Goal: Check status

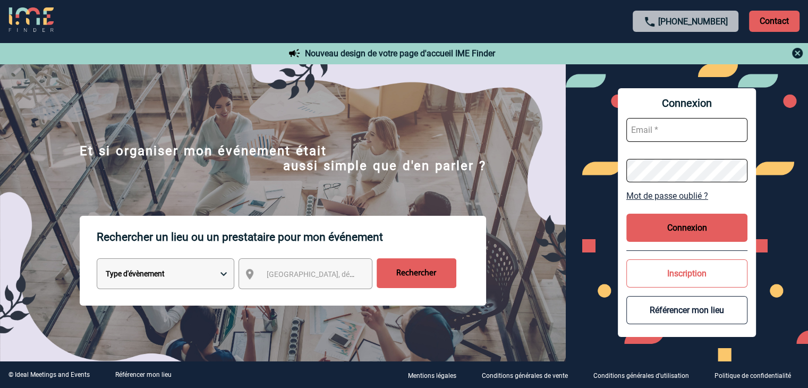
type input "rsaboureau@ime-groupe.com"
click at [675, 225] on button "Connexion" at bounding box center [686, 228] width 121 height 28
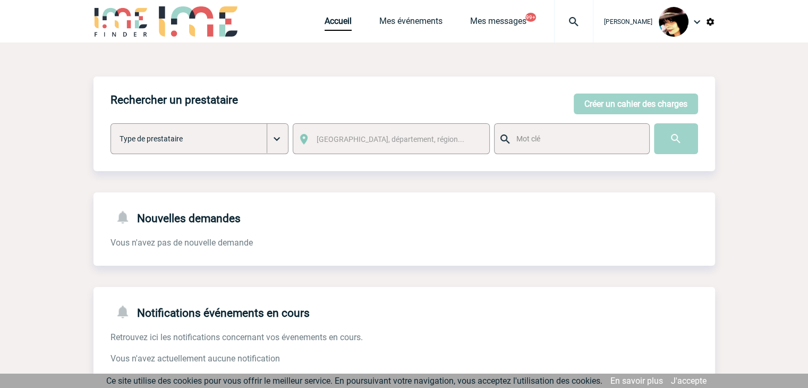
click at [558, 20] on img at bounding box center [573, 21] width 38 height 13
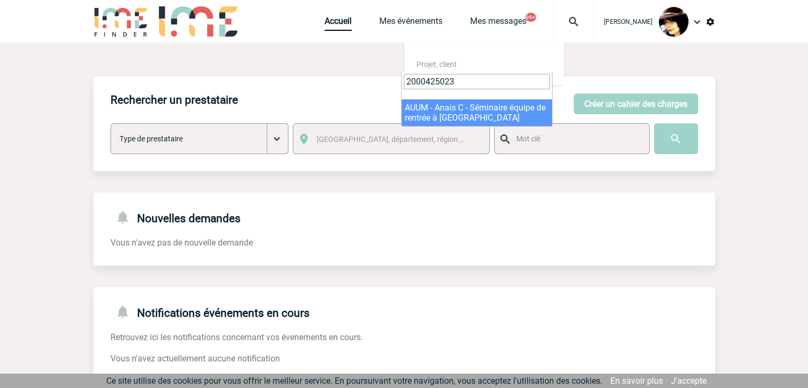
type input "2000425023"
select select "24524"
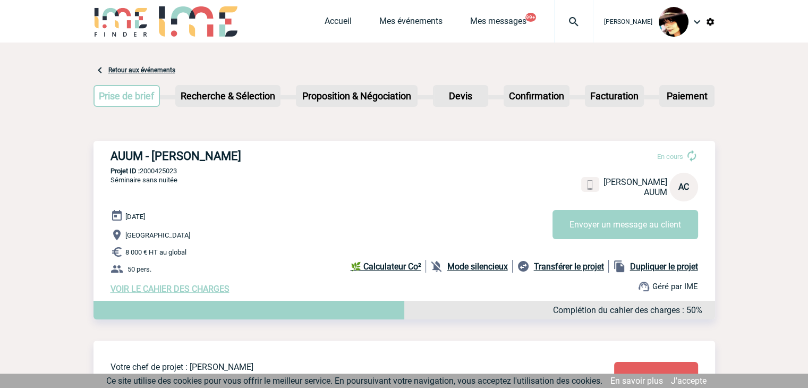
click at [571, 21] on img at bounding box center [573, 21] width 38 height 13
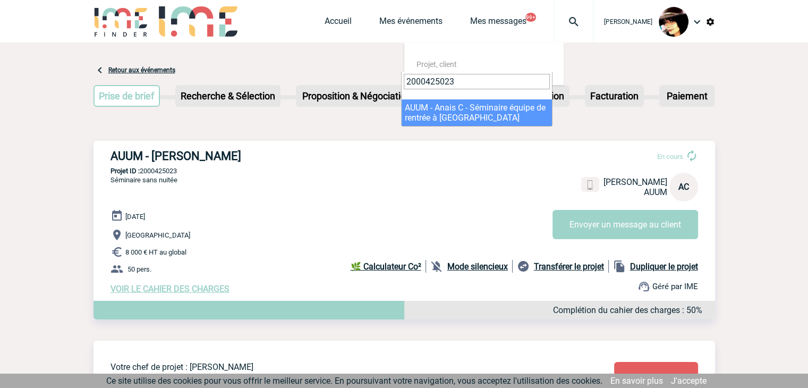
drag, startPoint x: 434, startPoint y: 80, endPoint x: 534, endPoint y: 80, distance: 100.4
click at [534, 80] on input "2000425023" at bounding box center [477, 81] width 146 height 15
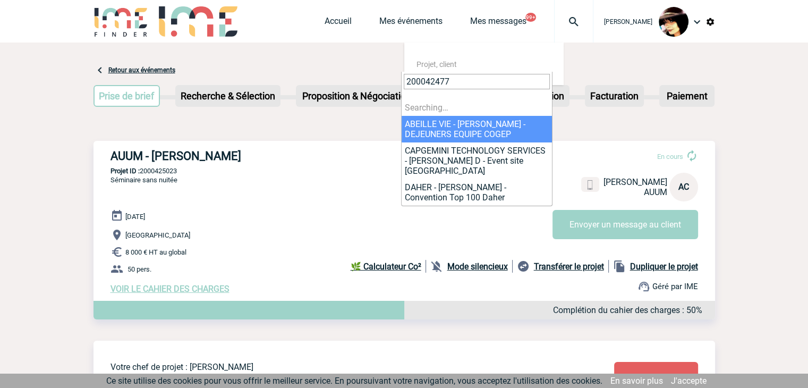
type input "2000424778"
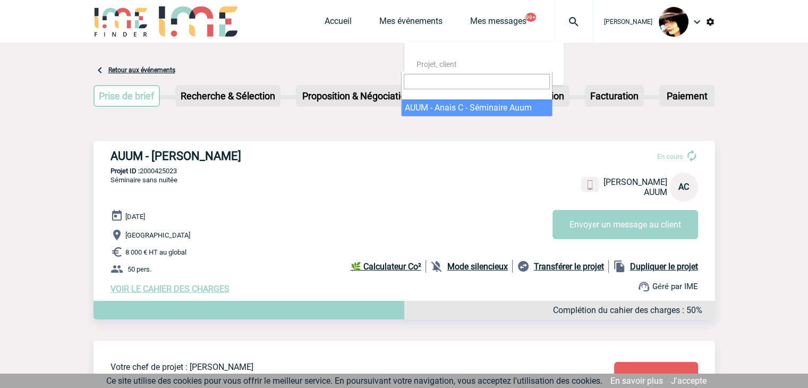
select select "24279"
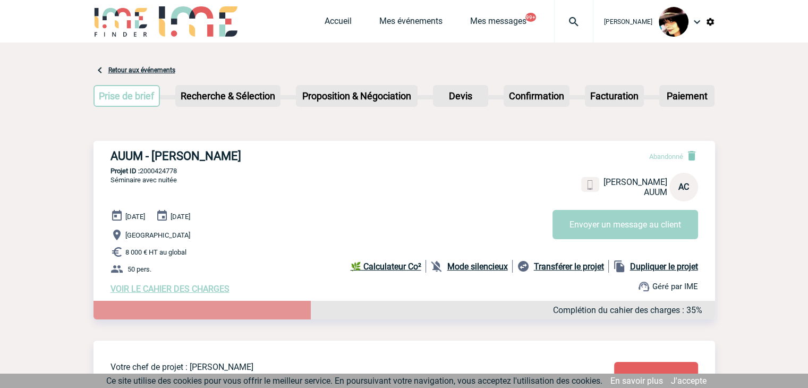
click at [563, 20] on img at bounding box center [573, 21] width 38 height 13
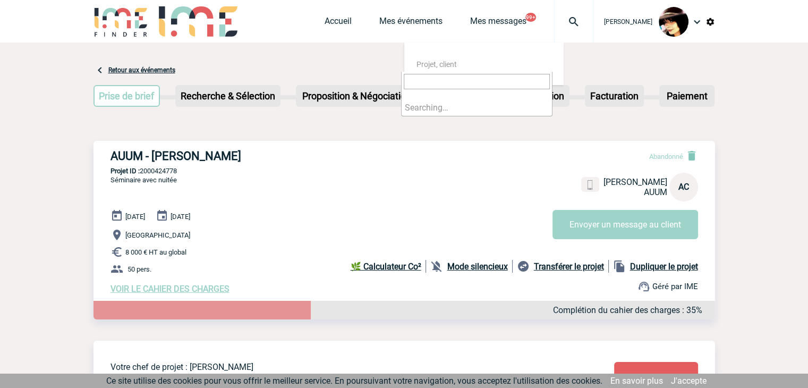
click at [513, 84] on input "search" at bounding box center [477, 81] width 146 height 15
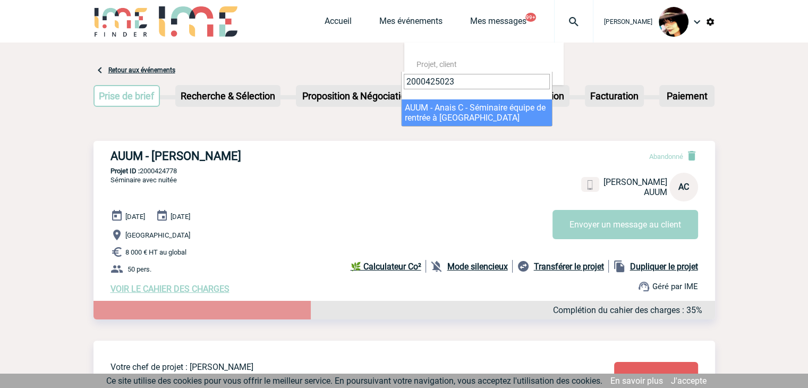
type input "2000425023"
select select "24524"
